Goal: Find specific page/section: Find specific page/section

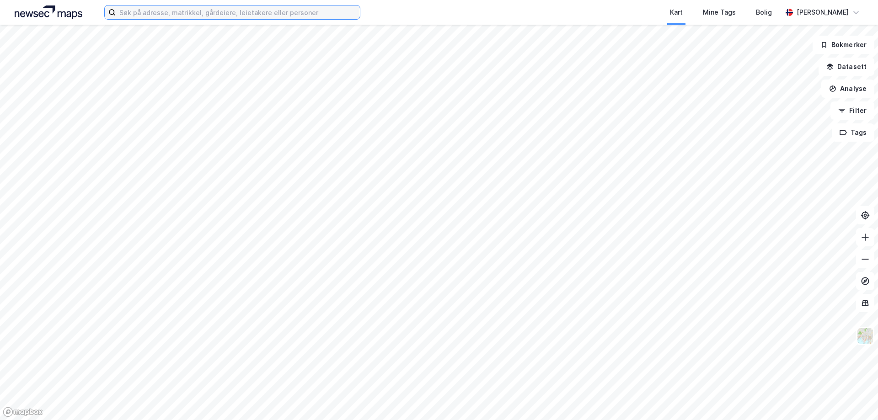
click at [316, 13] on input at bounding box center [238, 12] width 244 height 14
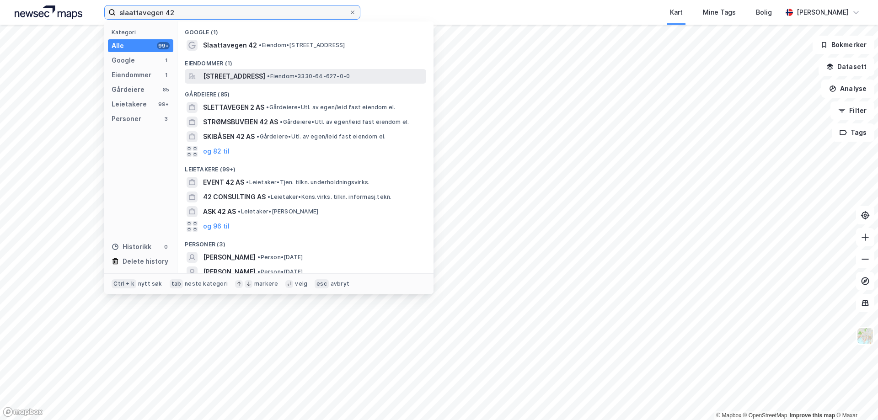
type input "slaattavegen 42"
click at [263, 77] on span "[STREET_ADDRESS]" at bounding box center [234, 76] width 62 height 11
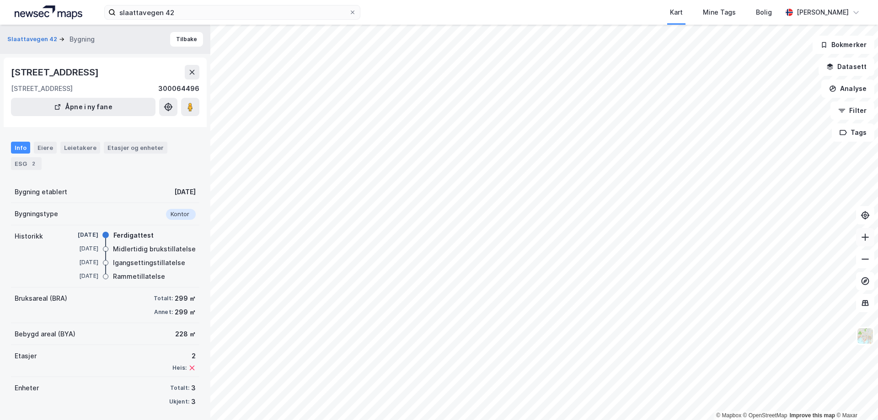
click at [863, 239] on icon at bounding box center [865, 237] width 9 height 9
